Goal: Transaction & Acquisition: Subscribe to service/newsletter

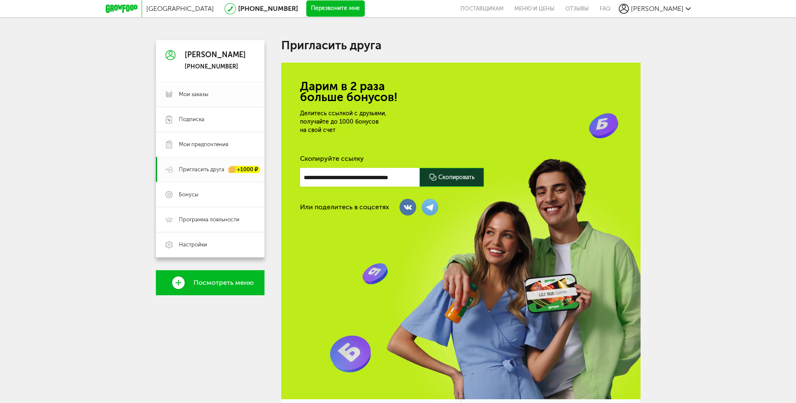
click at [188, 95] on span "Мои заказы" at bounding box center [194, 95] width 30 height 8
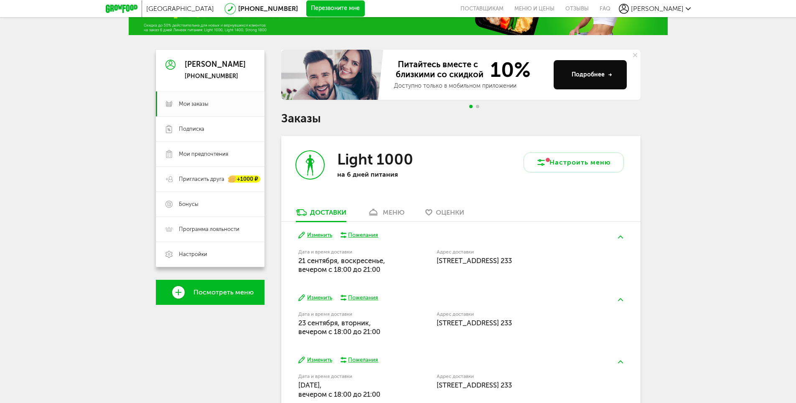
scroll to position [42, 0]
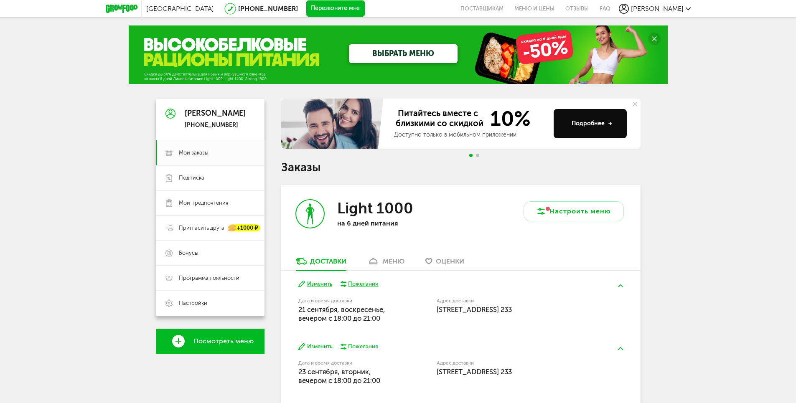
click at [659, 36] on circle at bounding box center [654, 39] width 13 height 13
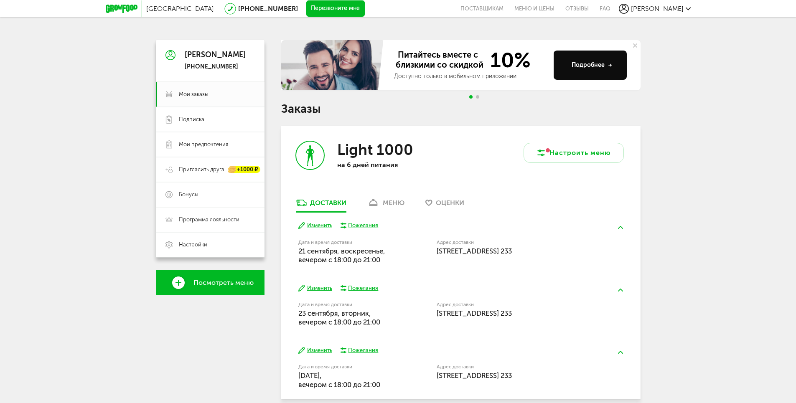
click at [636, 46] on icon at bounding box center [635, 45] width 4 height 4
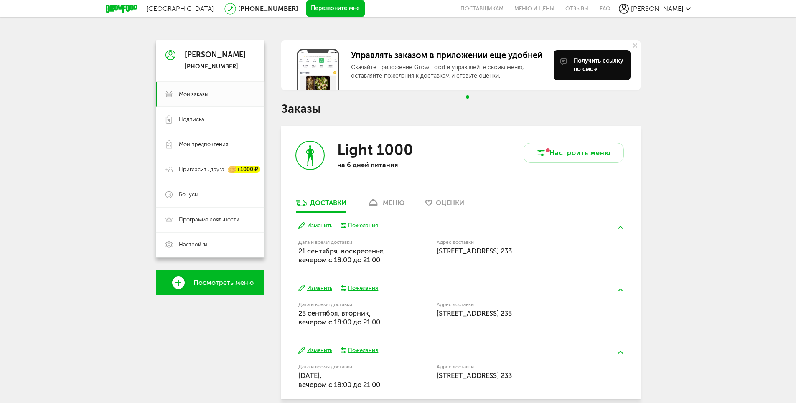
click at [636, 46] on icon at bounding box center [635, 45] width 4 height 4
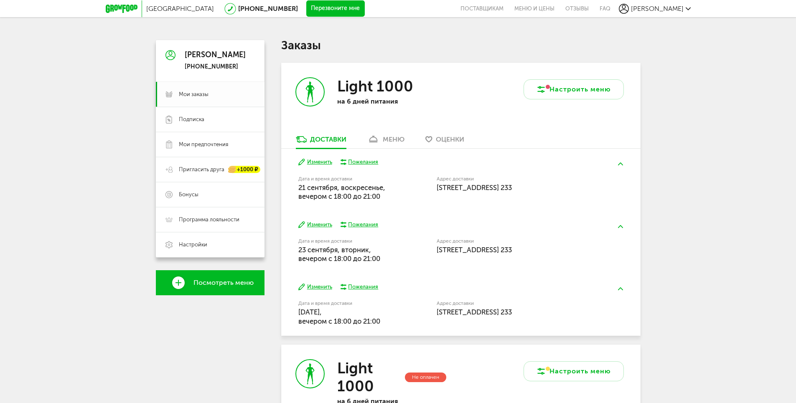
click at [204, 97] on span "Мои заказы" at bounding box center [194, 95] width 30 height 8
click at [205, 115] on link "Подписка" at bounding box center [210, 119] width 109 height 25
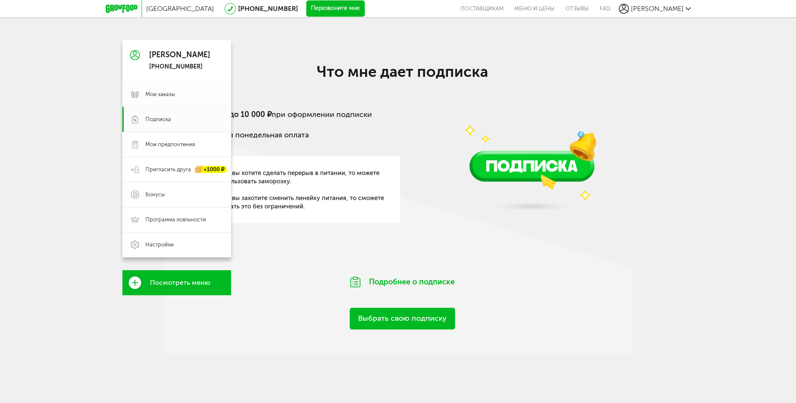
click at [153, 92] on span "Мои заказы" at bounding box center [160, 95] width 30 height 8
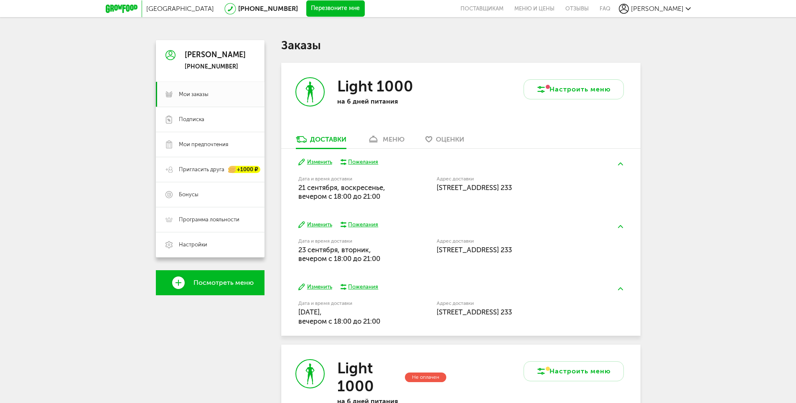
click at [686, 8] on use at bounding box center [687, 8] width 5 height 3
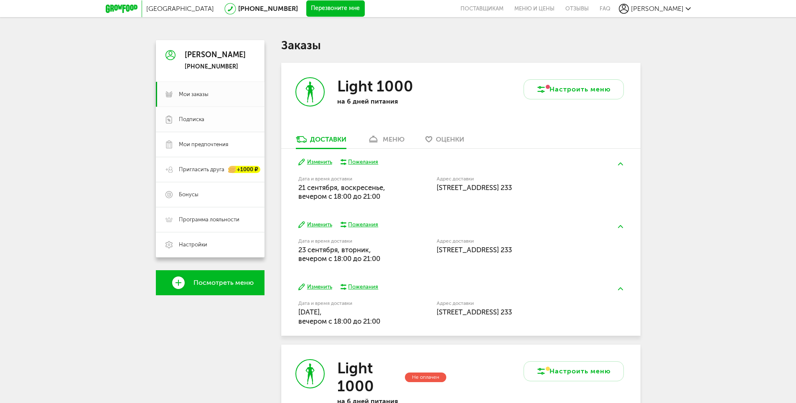
click at [209, 121] on span "Подписка" at bounding box center [217, 120] width 76 height 8
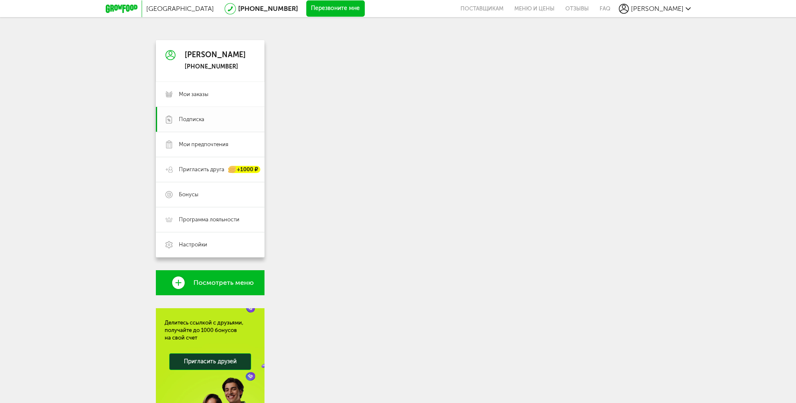
click at [183, 112] on link "Подписка" at bounding box center [210, 119] width 109 height 25
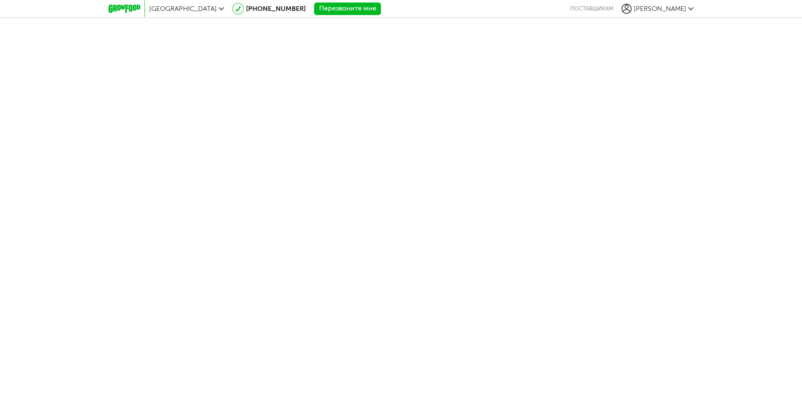
click at [518, 281] on body "Москва [PHONE_NUMBER] Перезвоните мне поставщикам [PERSON_NAME] [PHONE_NUMBER] …" at bounding box center [401, 201] width 802 height 403
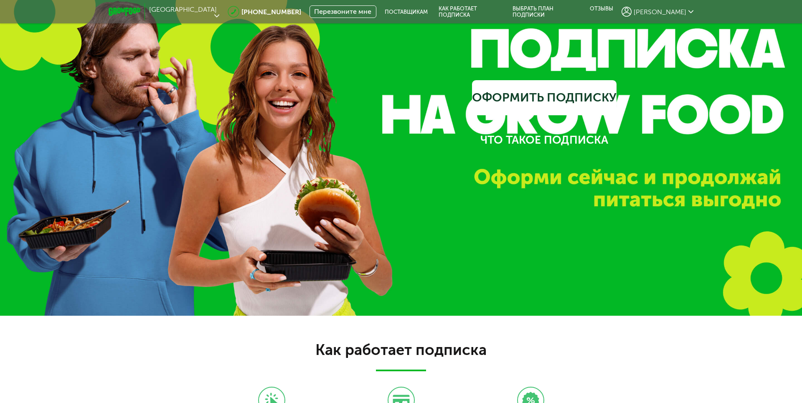
click at [540, 94] on link "Оформить подписку" at bounding box center [544, 97] width 145 height 35
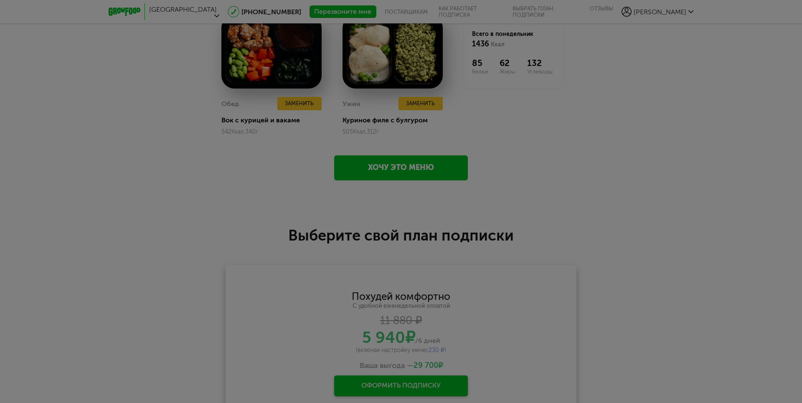
scroll to position [1295, 0]
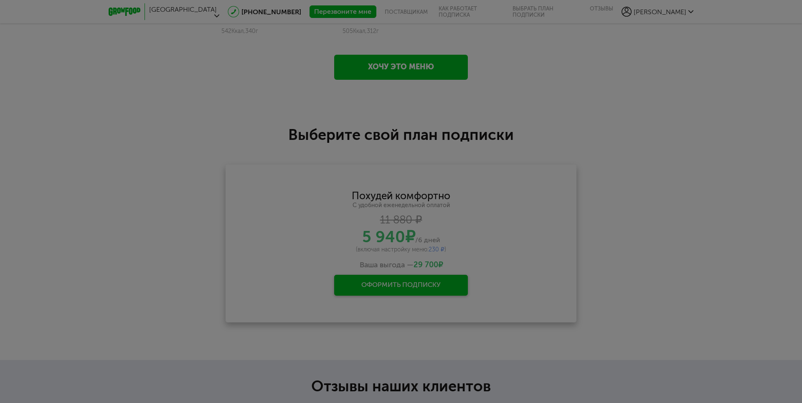
click at [637, 132] on div at bounding box center [401, 201] width 802 height 403
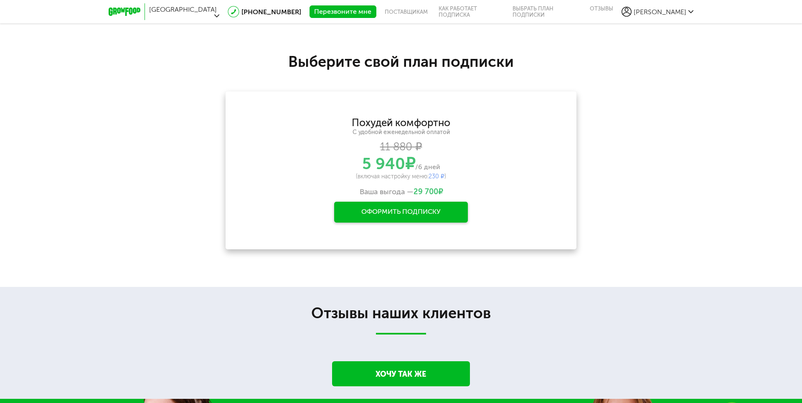
scroll to position [1378, 0]
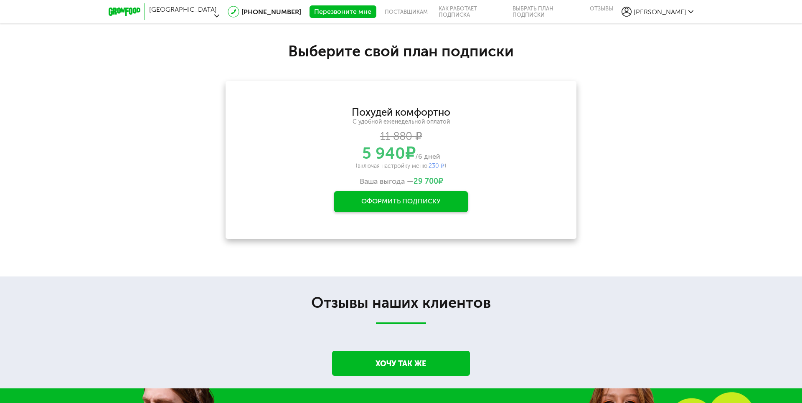
click at [431, 199] on div "Оформить подписку" at bounding box center [401, 201] width 134 height 21
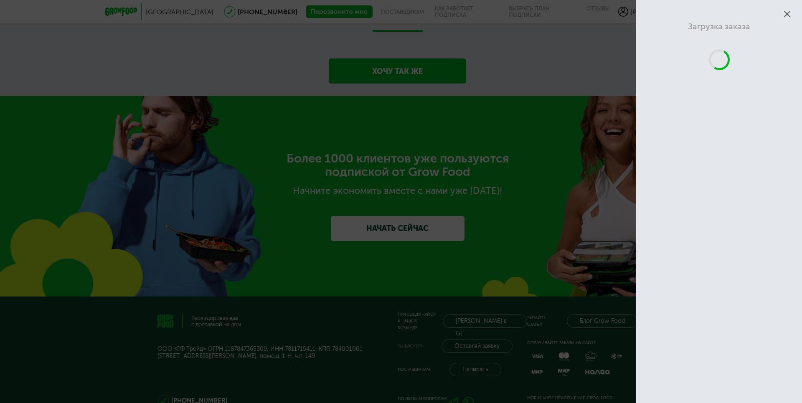
scroll to position [1755, 0]
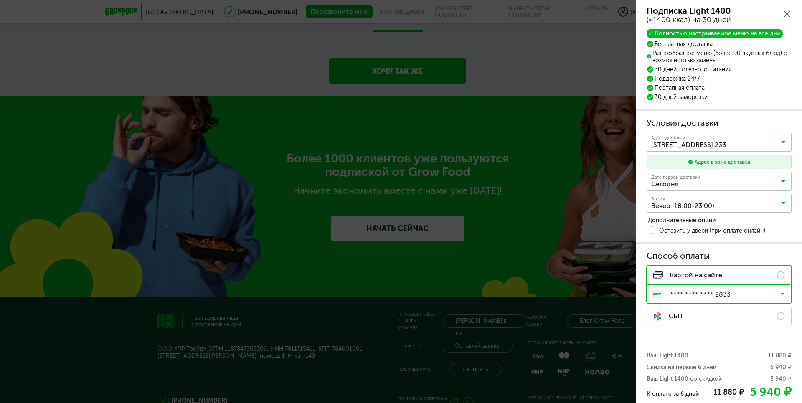
click at [788, 15] on icon at bounding box center [787, 14] width 6 height 6
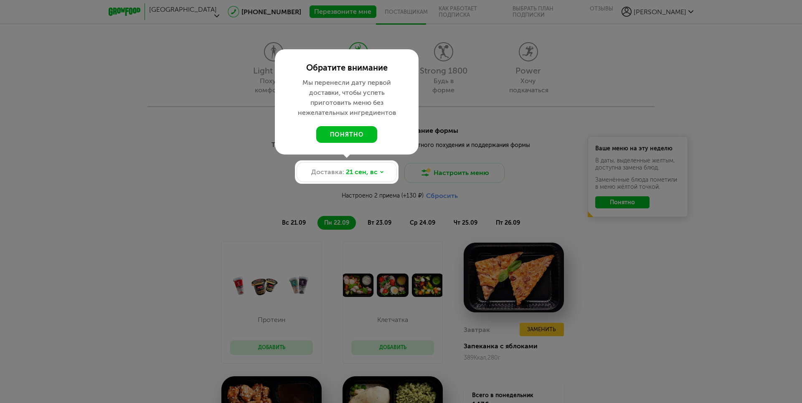
scroll to position [791, 0]
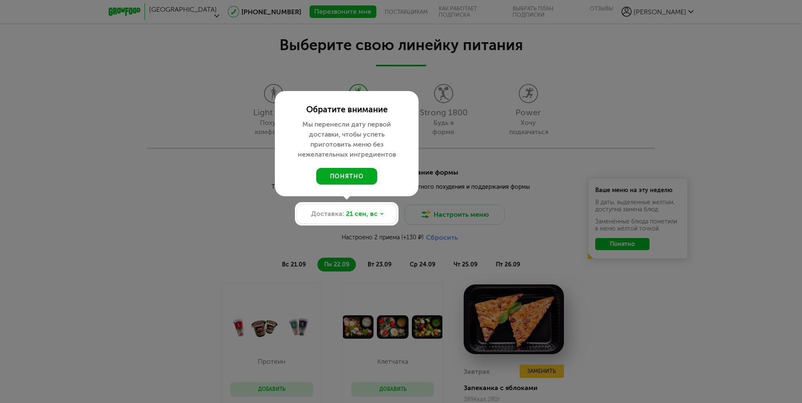
click at [352, 178] on button "понятно" at bounding box center [346, 176] width 61 height 17
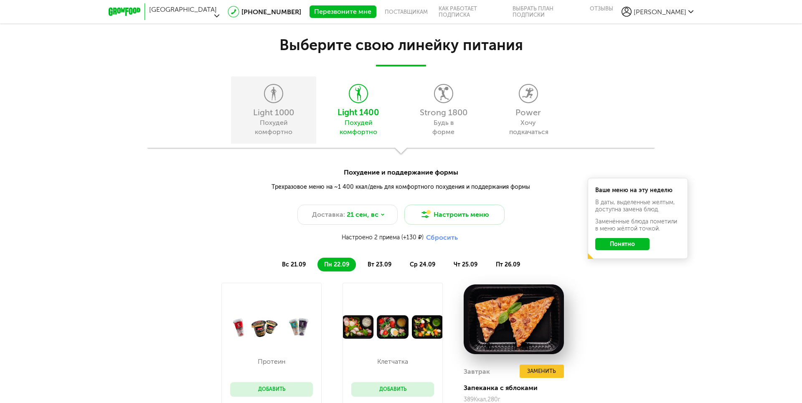
click at [288, 114] on div "Light 1000" at bounding box center [273, 112] width 76 height 8
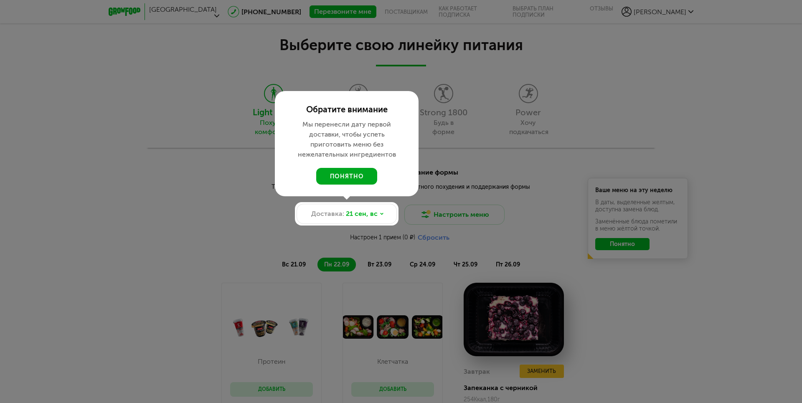
click at [354, 174] on button "понятно" at bounding box center [346, 176] width 61 height 17
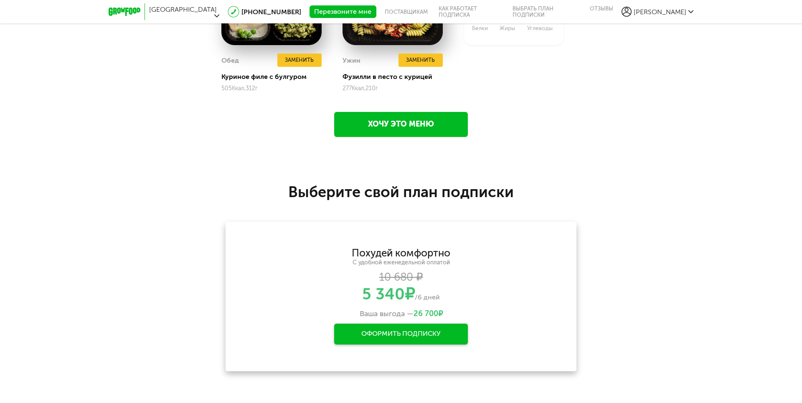
scroll to position [1334, 0]
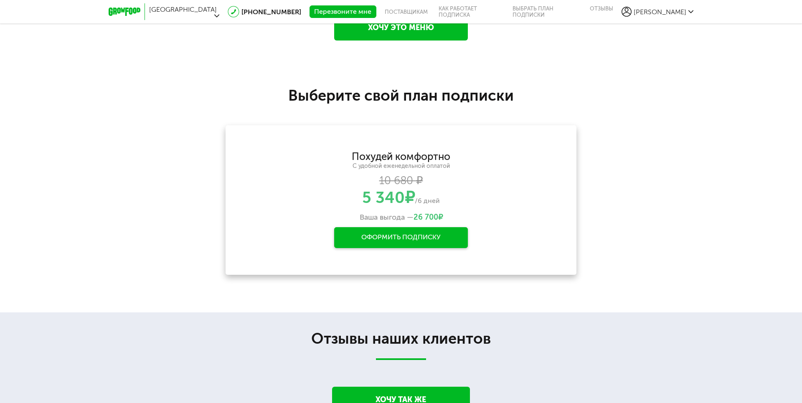
click at [418, 245] on div "Оформить подписку" at bounding box center [401, 237] width 134 height 21
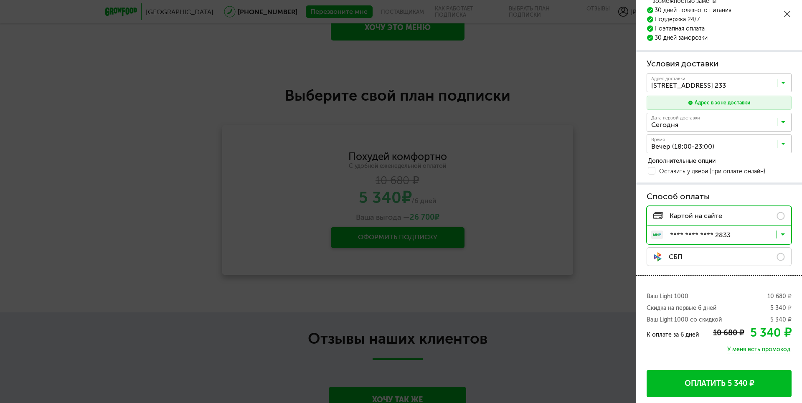
scroll to position [60, 0]
click at [786, 15] on icon at bounding box center [787, 14] width 6 height 6
